Goal: Task Accomplishment & Management: Manage account settings

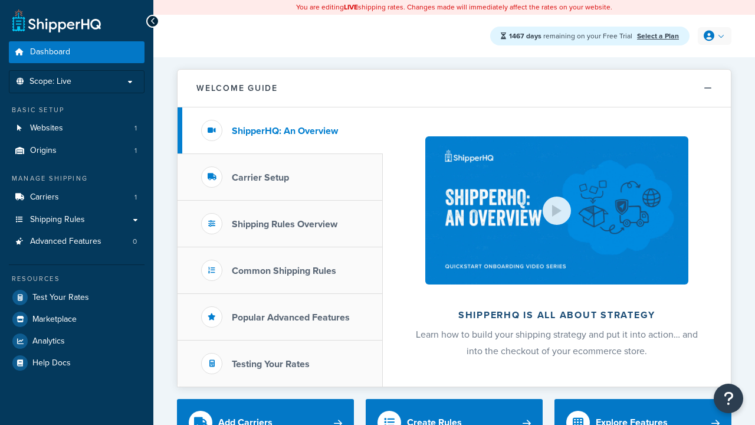
click at [713, 36] on icon at bounding box center [709, 36] width 11 height 11
click at [0, 0] on span "My Profile" at bounding box center [0, 0] width 0 height 0
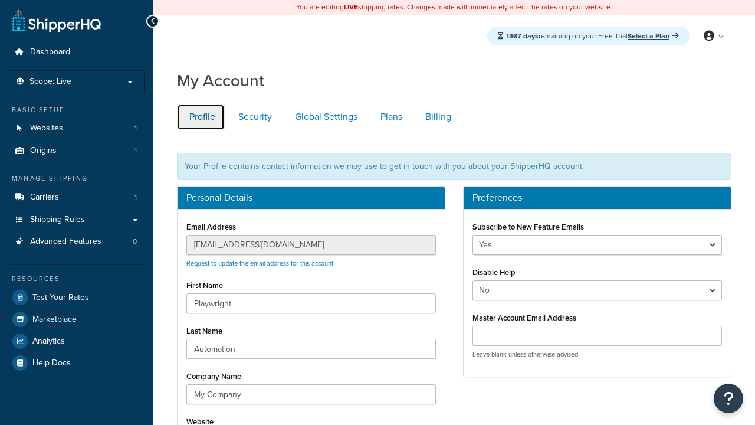
click at [201, 117] on link "Profile" at bounding box center [201, 117] width 48 height 27
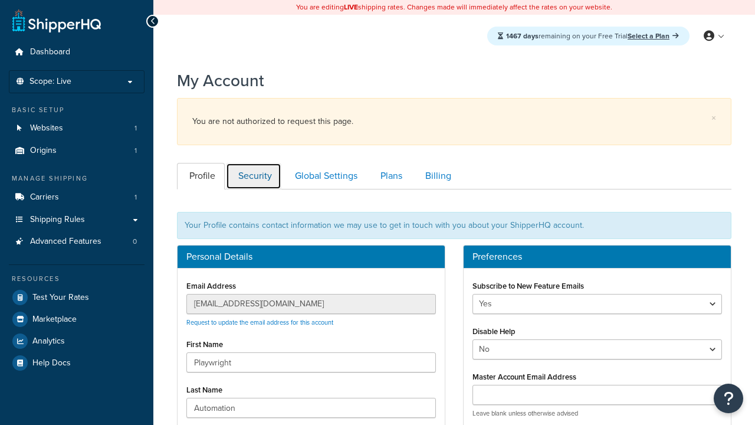
click at [254, 163] on link "Security" at bounding box center [253, 176] width 55 height 27
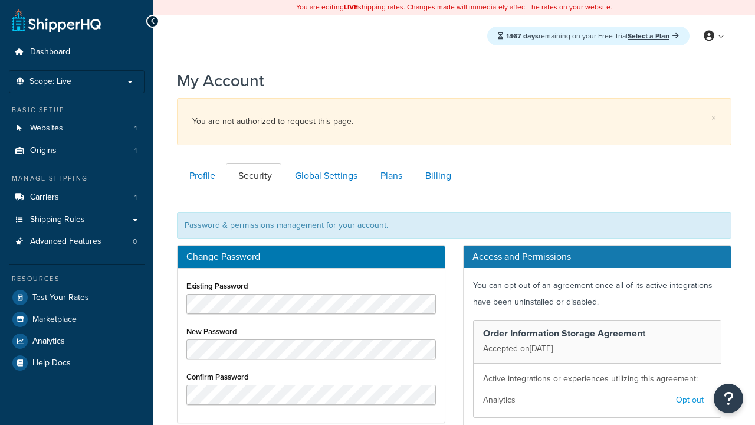
scroll to position [189, 0]
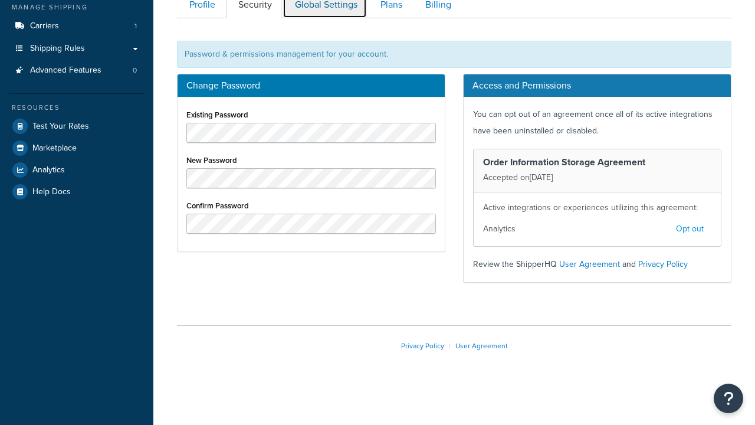
click at [324, 13] on link "Global Settings" at bounding box center [325, 5] width 84 height 27
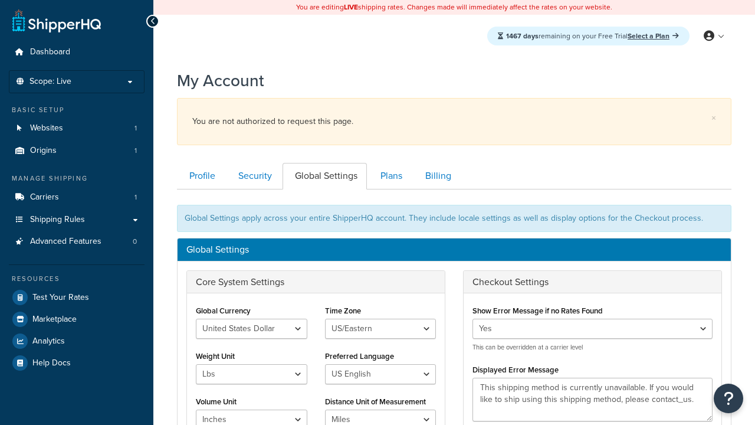
scroll to position [189, 0]
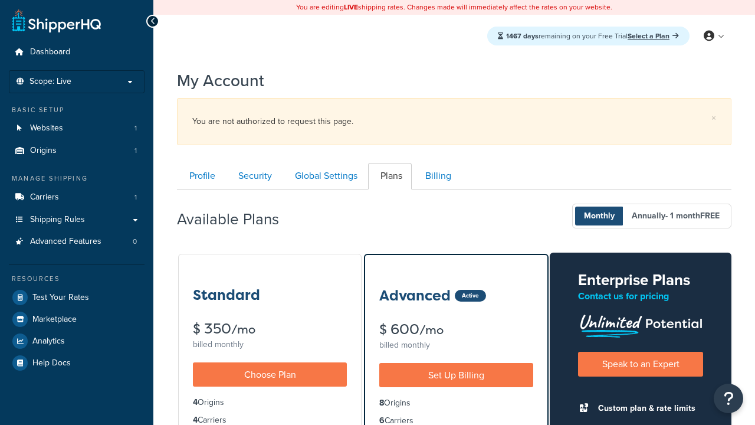
scroll to position [189, 0]
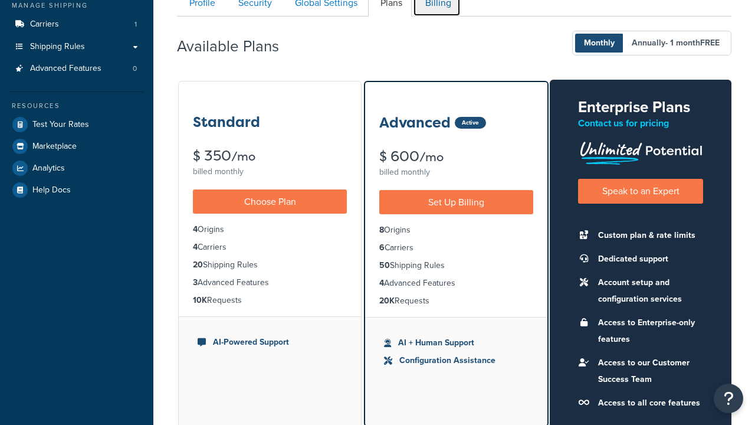
click at [436, 13] on link "Billing" at bounding box center [437, 3] width 48 height 27
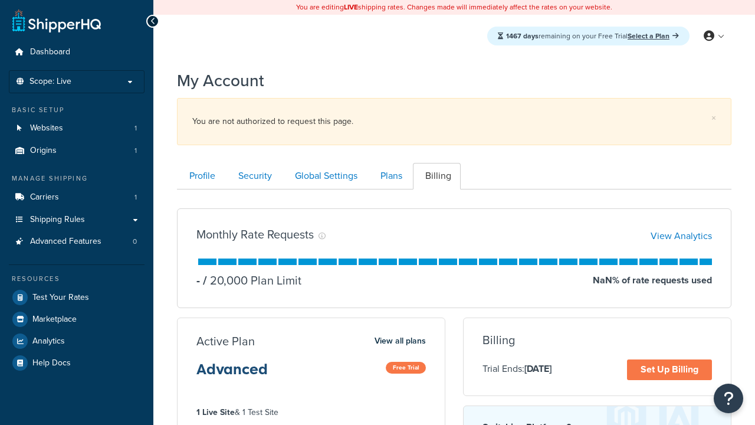
scroll to position [189, 0]
